Goal: Information Seeking & Learning: Learn about a topic

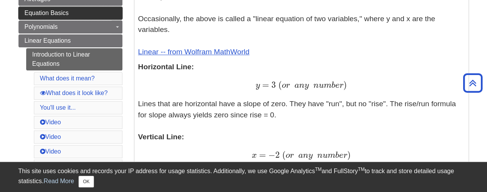
scroll to position [251, 0]
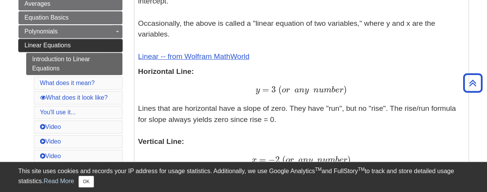
click at [84, 45] on link "Linear Equations" at bounding box center [70, 45] width 104 height 13
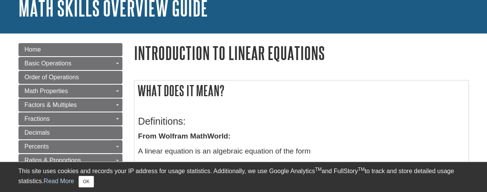
scroll to position [65, 0]
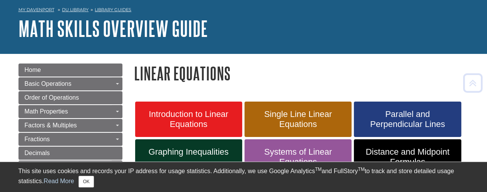
scroll to position [41, 0]
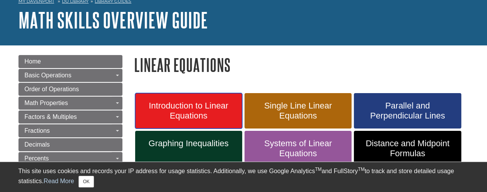
click at [211, 112] on span "Introduction to Linear Equations" at bounding box center [188, 111] width 95 height 20
